Goal: Check status: Check status

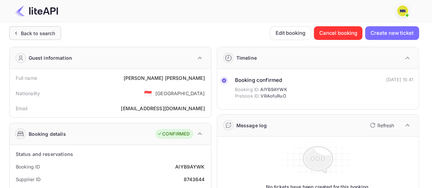
click at [51, 37] on div "Back to search" at bounding box center [38, 33] width 35 height 7
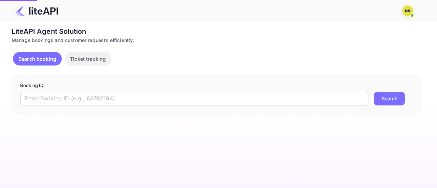
click at [77, 101] on input "text" at bounding box center [194, 99] width 348 height 14
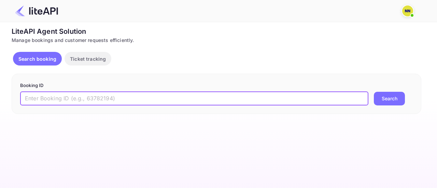
paste input "NnAtGJtVf"
type input "NnAtGJtVf"
click at [374, 92] on button "Search" at bounding box center [389, 99] width 31 height 14
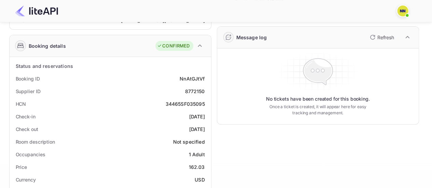
scroll to position [102, 0]
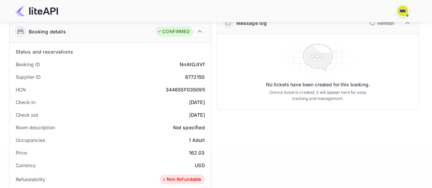
click at [180, 88] on div "34465SF035095" at bounding box center [185, 89] width 39 height 7
copy div "34465SF035095"
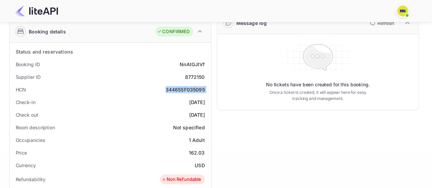
scroll to position [0, 0]
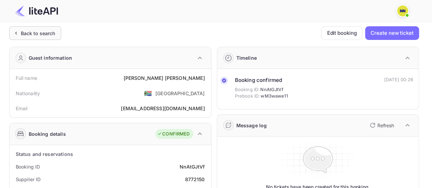
click at [53, 33] on div "Back to search" at bounding box center [38, 33] width 35 height 7
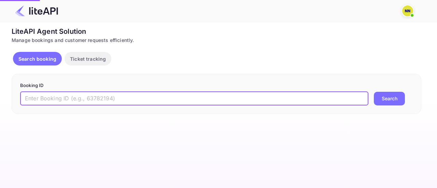
click at [91, 95] on input "text" at bounding box center [194, 99] width 348 height 14
paste input "-DMNwo79-"
type input "-DMNwo79-"
click at [374, 92] on button "Search" at bounding box center [389, 99] width 31 height 14
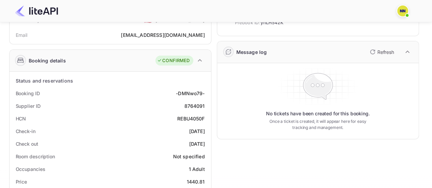
scroll to position [102, 0]
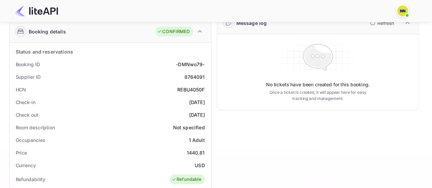
click at [186, 87] on div "REBU4050F" at bounding box center [190, 89] width 27 height 7
copy div "REBU4050F"
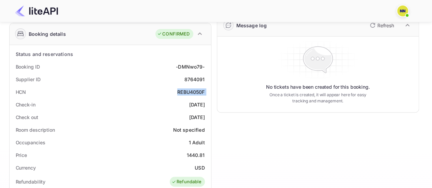
scroll to position [0, 0]
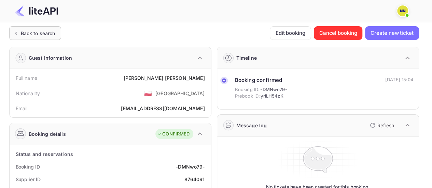
click at [31, 31] on div "Back to search" at bounding box center [38, 33] width 35 height 7
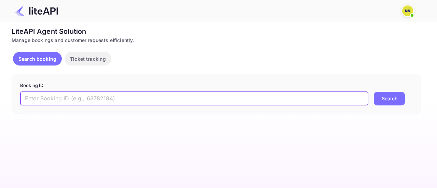
click at [63, 102] on input "text" at bounding box center [194, 99] width 348 height 14
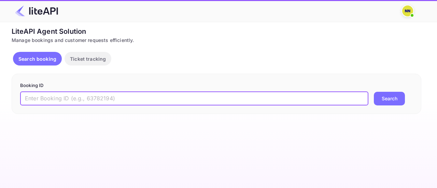
paste input "lJ59_NEBs"
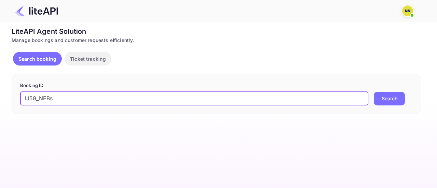
click at [374, 92] on button "Search" at bounding box center [389, 99] width 31 height 14
type input "lJ59_NEBs"
click at [374, 92] on button "Search" at bounding box center [389, 99] width 31 height 14
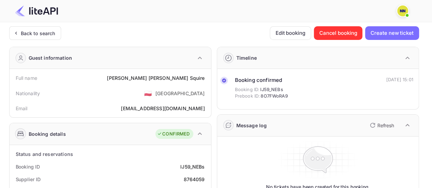
scroll to position [137, 0]
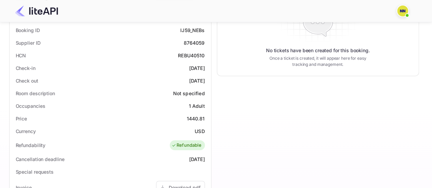
click at [189, 56] on div "REBU40510" at bounding box center [191, 55] width 27 height 7
copy div "REBU40510"
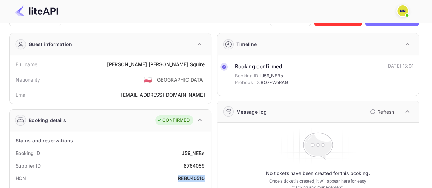
scroll to position [0, 0]
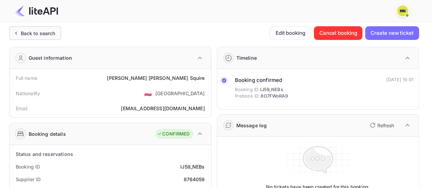
click at [54, 28] on div "Back to search" at bounding box center [35, 33] width 52 height 14
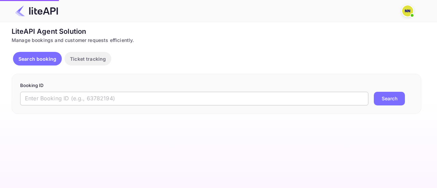
click at [60, 92] on input "text" at bounding box center [194, 99] width 348 height 14
click at [57, 100] on input "text" at bounding box center [194, 99] width 348 height 14
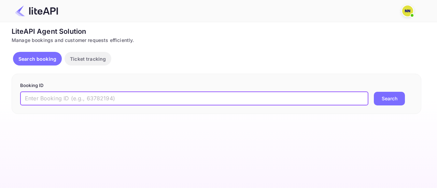
paste input "q58doza6J"
type input "q58doza6J"
click at [374, 92] on button "Search" at bounding box center [389, 99] width 31 height 14
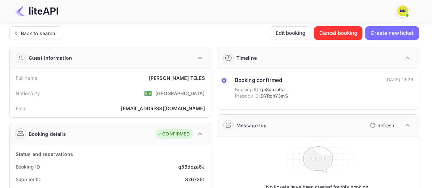
scroll to position [68, 0]
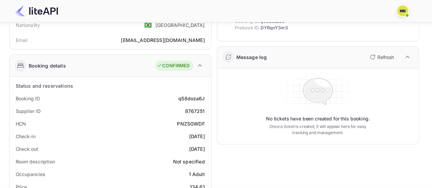
click at [191, 122] on div "PNZSGWDF" at bounding box center [191, 123] width 28 height 7
copy div "PNZSGWDF"
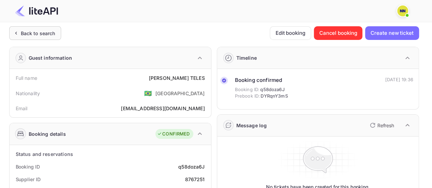
click at [30, 33] on div "Back to search" at bounding box center [38, 33] width 35 height 7
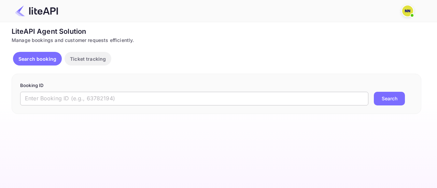
click at [113, 96] on input "text" at bounding box center [194, 99] width 348 height 14
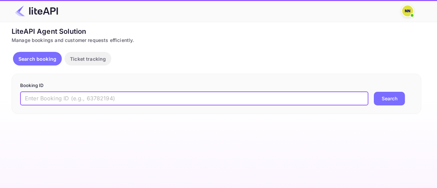
paste input "36C2nfshr"
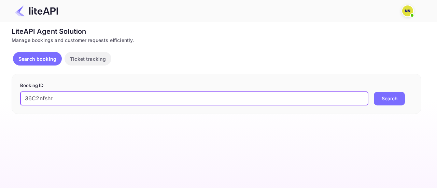
type input "36C2nfshr"
click at [374, 92] on button "Search" at bounding box center [389, 99] width 31 height 14
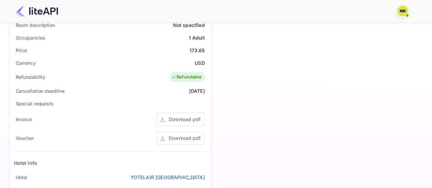
scroll to position [102, 0]
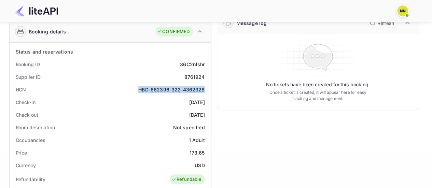
drag, startPoint x: 140, startPoint y: 87, endPoint x: 204, endPoint y: 91, distance: 63.7
click at [204, 91] on div "HBD-662396-322-4362328" at bounding box center [171, 89] width 66 height 7
copy div "HBD-662396-322-4362328"
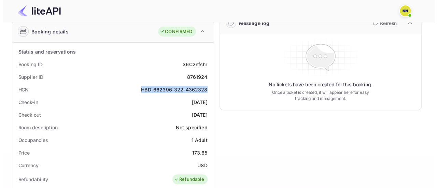
scroll to position [0, 0]
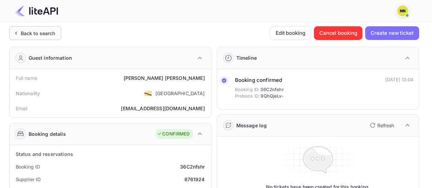
click at [44, 31] on div "Back to search" at bounding box center [38, 33] width 35 height 7
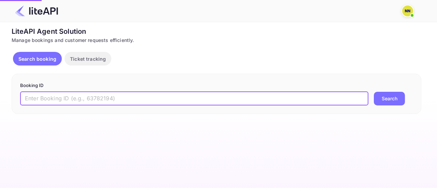
click at [100, 93] on input "text" at bounding box center [194, 99] width 348 height 14
paste input "-J3qKQjxG"
type input "-J3qKQjxG"
click at [374, 92] on button "Search" at bounding box center [389, 99] width 31 height 14
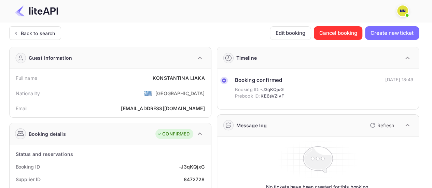
scroll to position [102, 0]
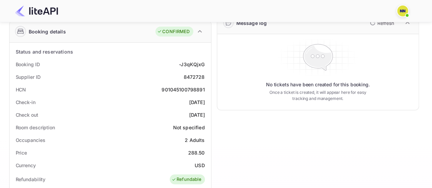
click at [191, 88] on div "901045100798891" at bounding box center [183, 89] width 43 height 7
copy div "901045100798891"
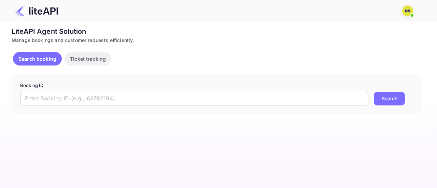
click at [88, 95] on input "text" at bounding box center [194, 99] width 348 height 14
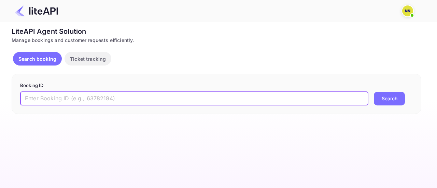
paste input "QRTf5FBFM"
type input "QRTf5FBFM"
click at [374, 92] on button "Search" at bounding box center [389, 99] width 31 height 14
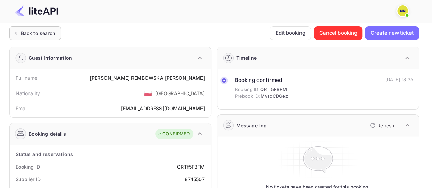
click at [25, 33] on div "Back to search" at bounding box center [38, 33] width 35 height 7
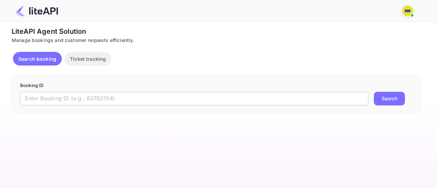
click at [110, 95] on input "text" at bounding box center [194, 99] width 348 height 14
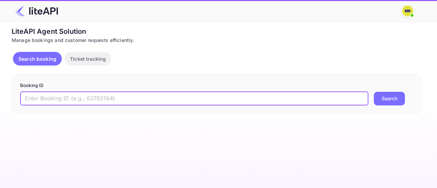
paste input "1i8FBH_nb"
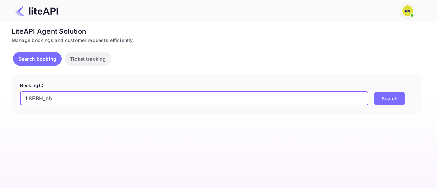
type input "1i8FBH_nb"
click at [374, 92] on button "Search" at bounding box center [389, 99] width 31 height 14
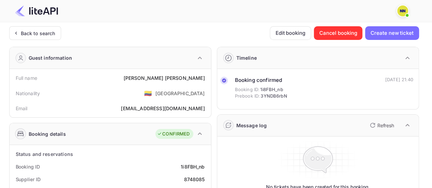
scroll to position [137, 0]
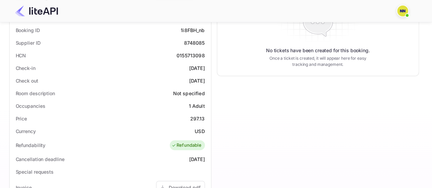
click at [193, 57] on div "0155713098" at bounding box center [191, 55] width 28 height 7
copy div "0155713098"
